Goal: Information Seeking & Learning: Learn about a topic

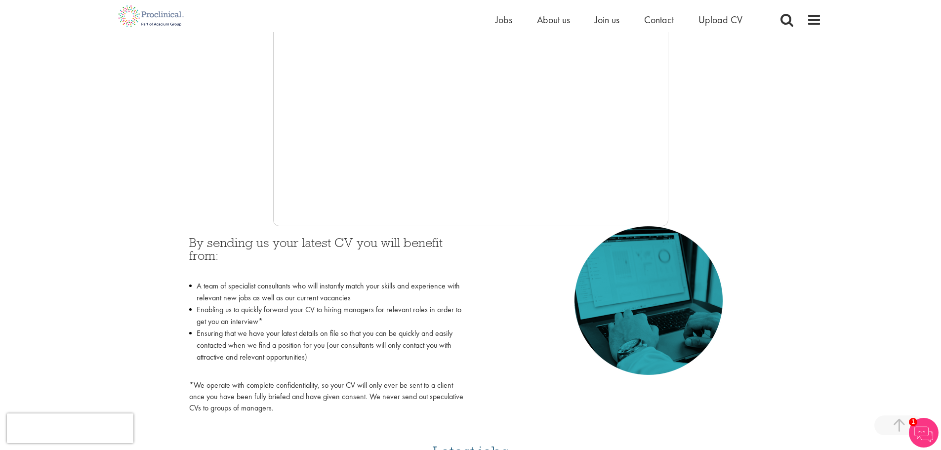
scroll to position [247, 0]
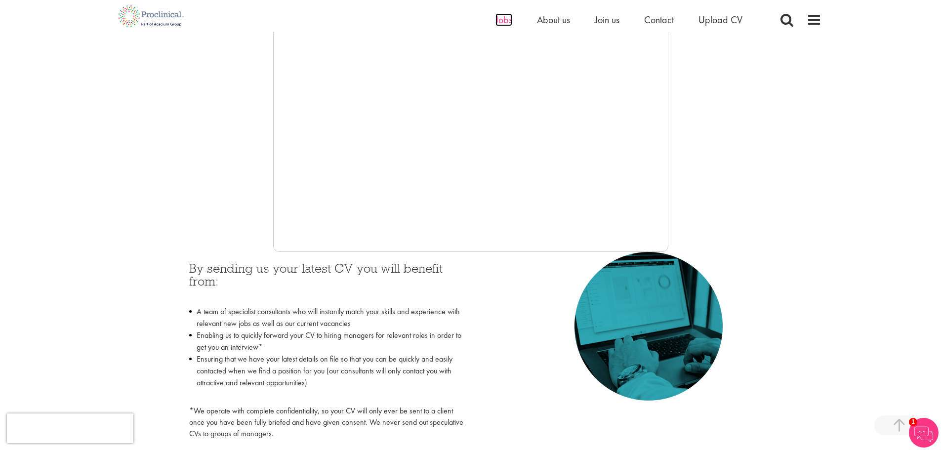
click at [506, 18] on span "Jobs" at bounding box center [503, 19] width 17 height 13
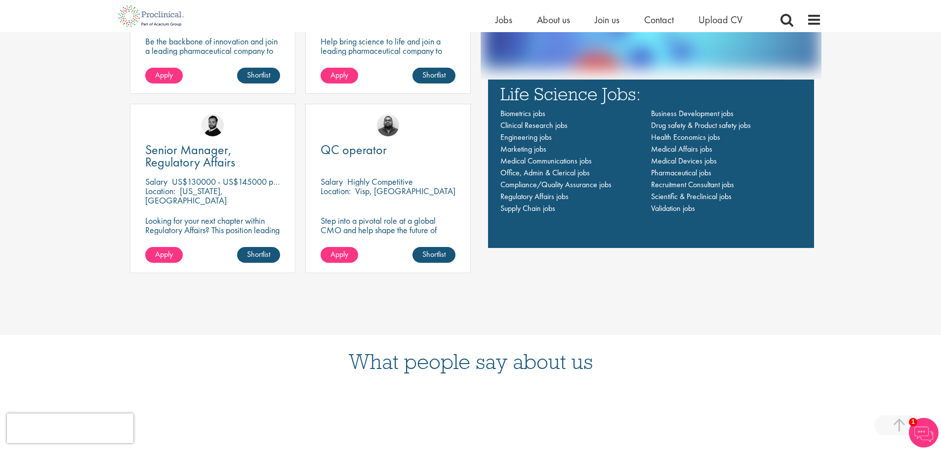
scroll to position [889, 0]
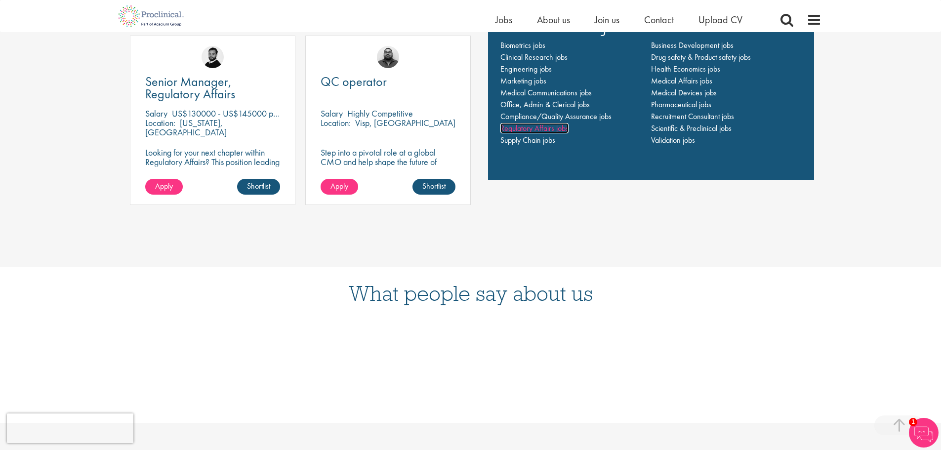
click at [547, 127] on span "Regulatory Affairs jobs" at bounding box center [534, 128] width 68 height 10
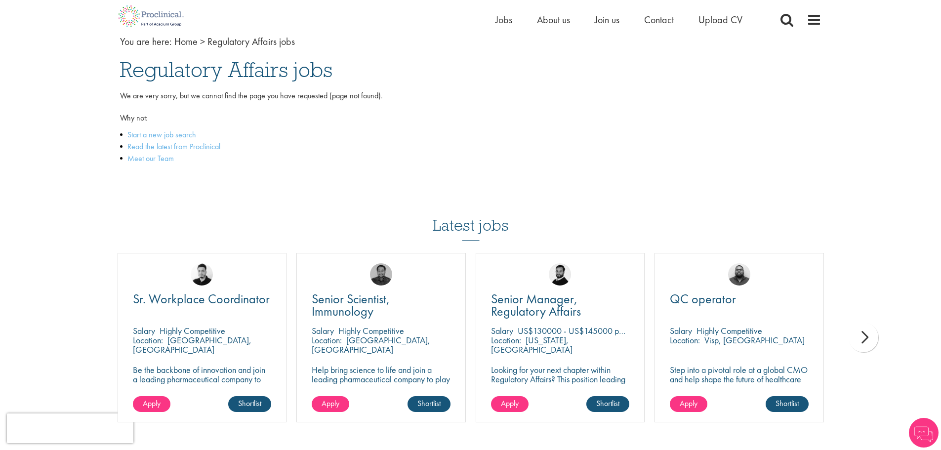
scroll to position [198, 0]
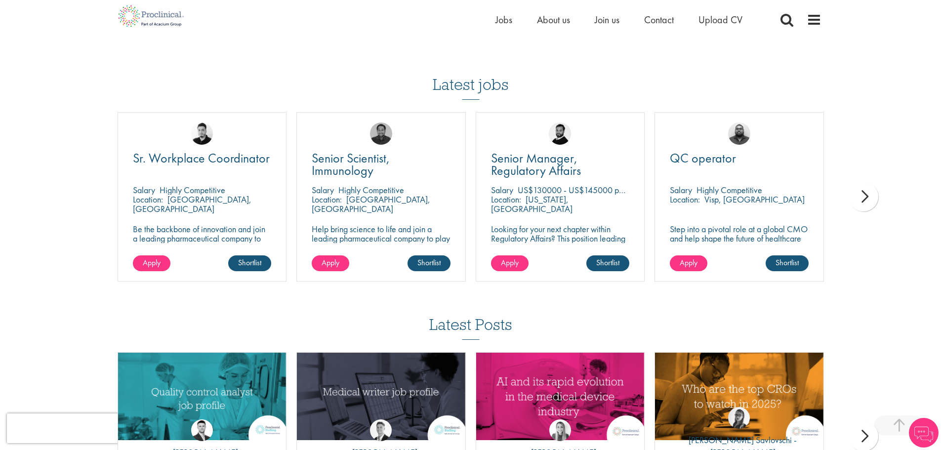
click at [865, 199] on div "next" at bounding box center [864, 197] width 30 height 30
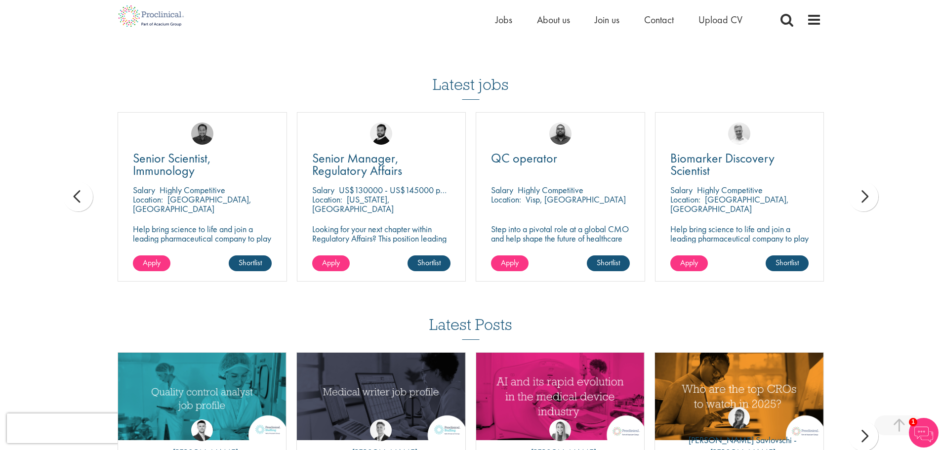
click at [865, 199] on div "next" at bounding box center [864, 197] width 30 height 30
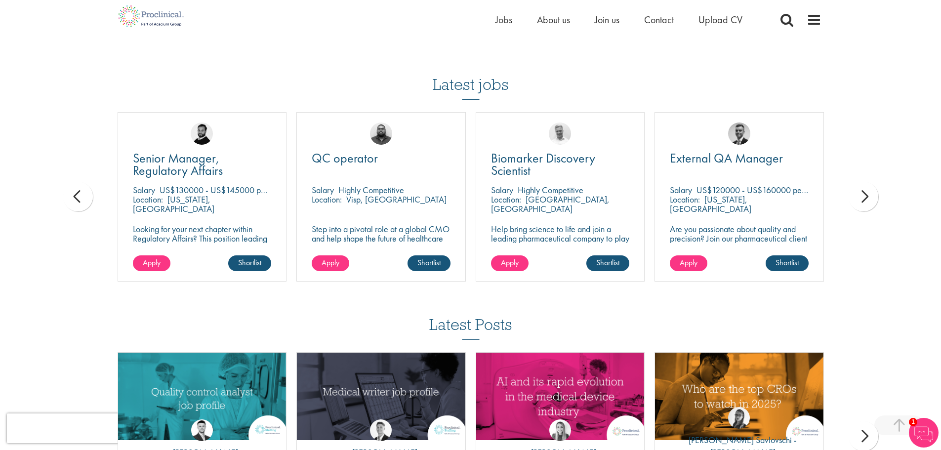
click at [865, 199] on div "next" at bounding box center [864, 197] width 30 height 30
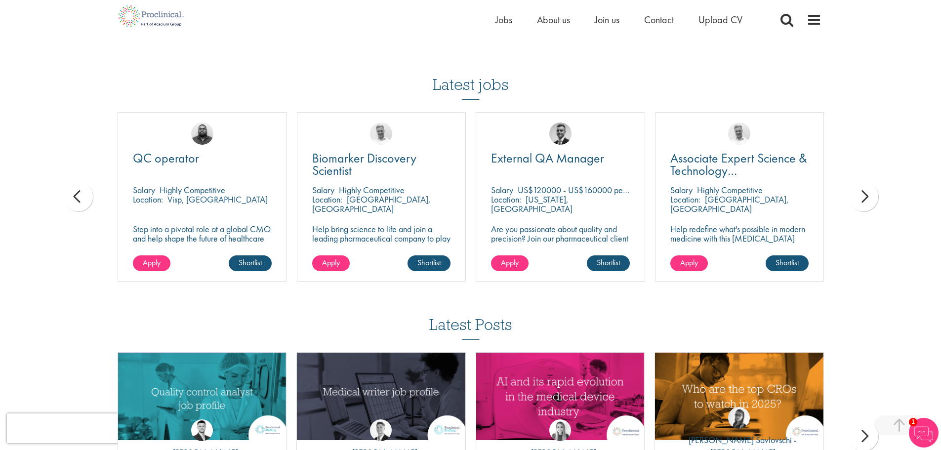
click at [865, 199] on div "next" at bounding box center [864, 197] width 30 height 30
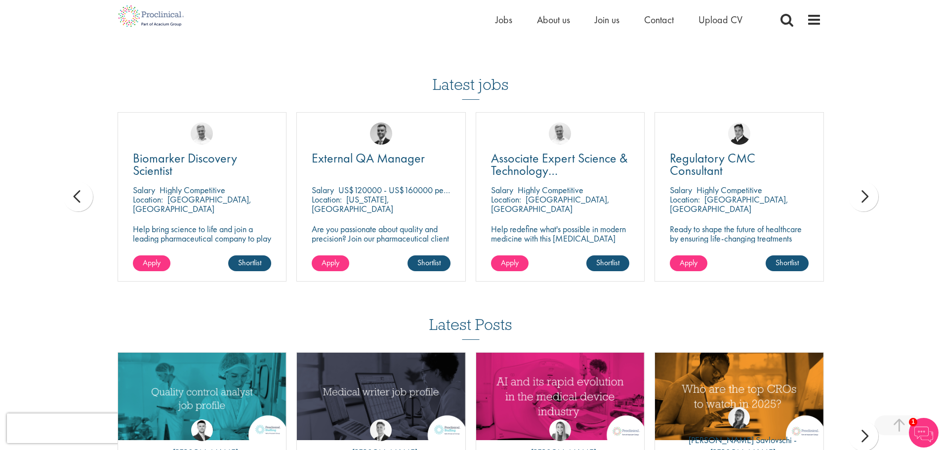
click at [865, 199] on div "next" at bounding box center [864, 197] width 30 height 30
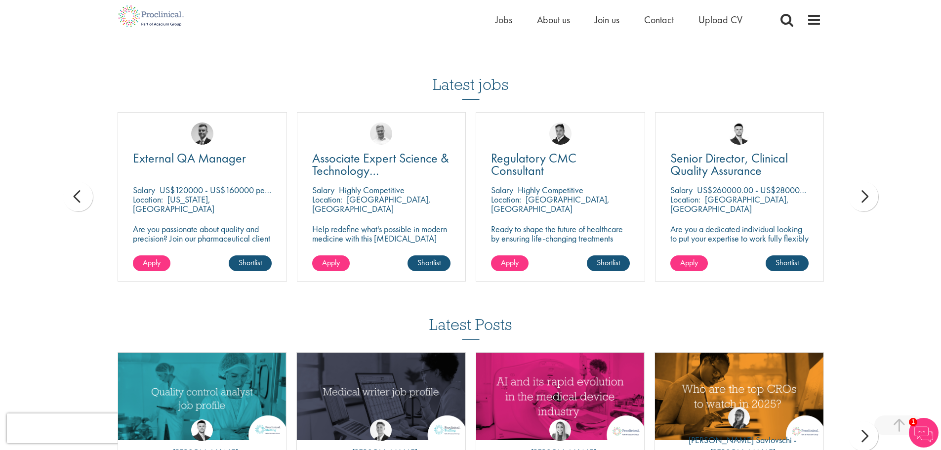
click at [865, 199] on div "next" at bounding box center [864, 197] width 30 height 30
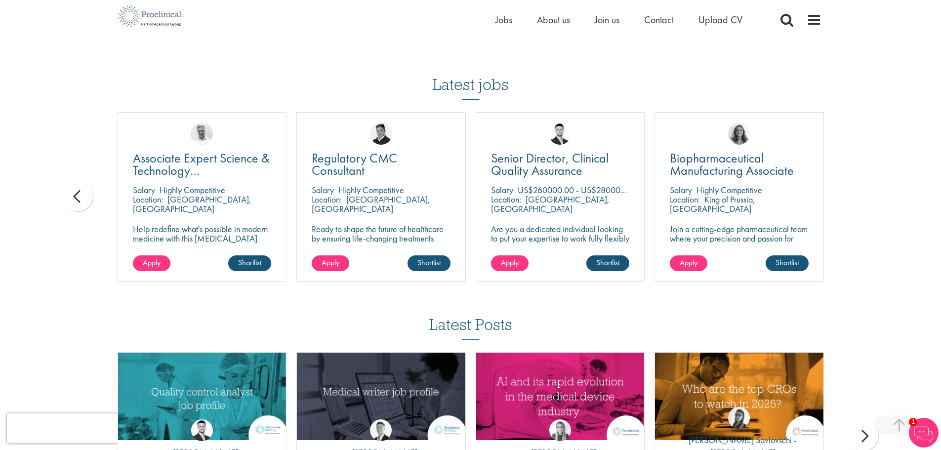
click at [865, 199] on div "You are here: Home > Regulatory Affairs jobs Regulatory Affairs jobs We are ver…" at bounding box center [470, 180] width 941 height 757
